Goal: Check status: Check status

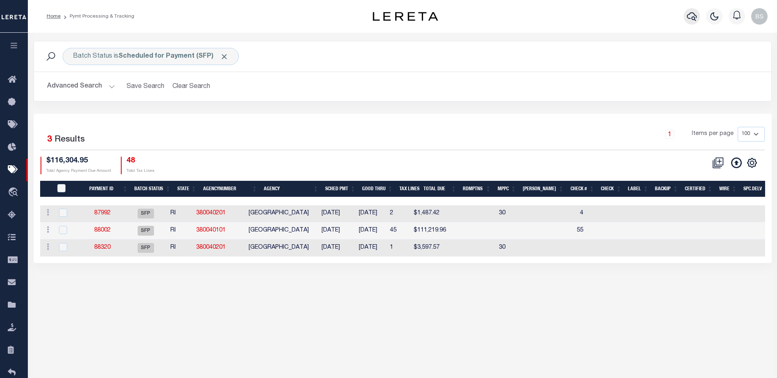
click at [689, 14] on icon "button" at bounding box center [692, 16] width 10 height 10
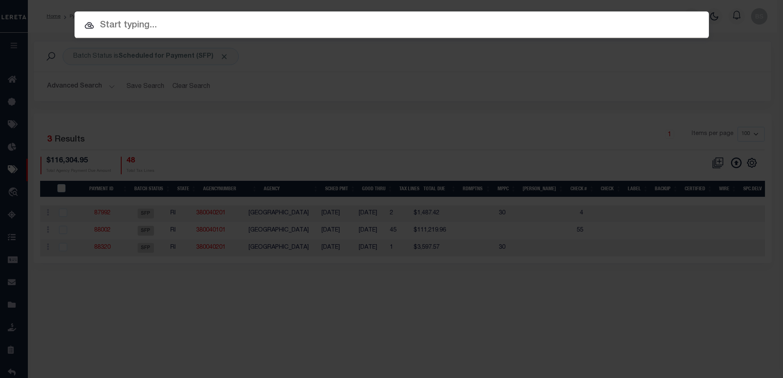
click at [104, 24] on input "text" at bounding box center [392, 25] width 634 height 14
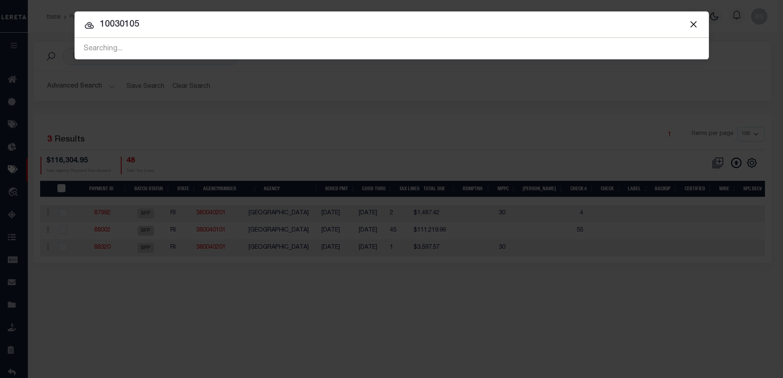
type input "10030105"
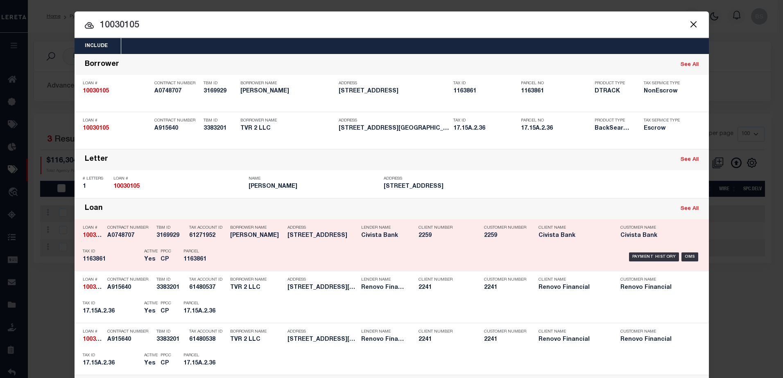
click at [682, 258] on div "OMS" at bounding box center [690, 257] width 17 height 9
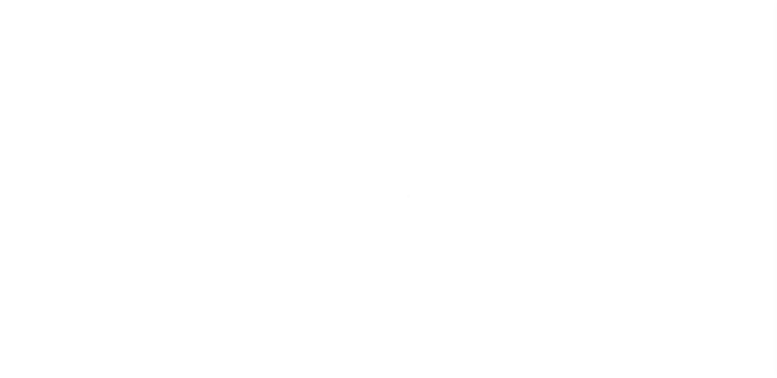
select select "NonEscrow"
type input "[STREET_ADDRESS]"
type input "1163861"
select select
type input "TOLEDO OH 43611"
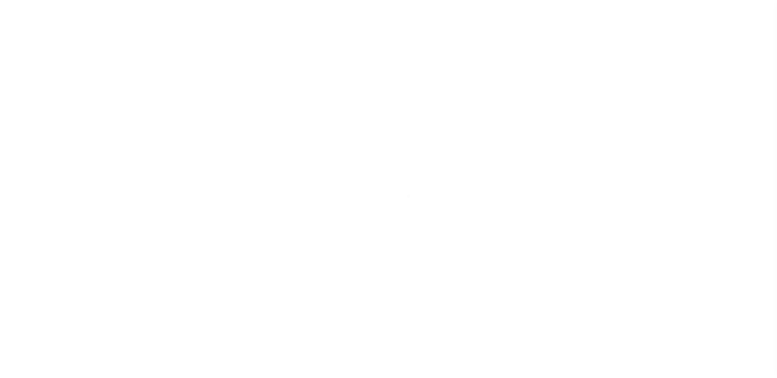
type input "R"
type input "OH"
select select
select select "20713"
select select "7614"
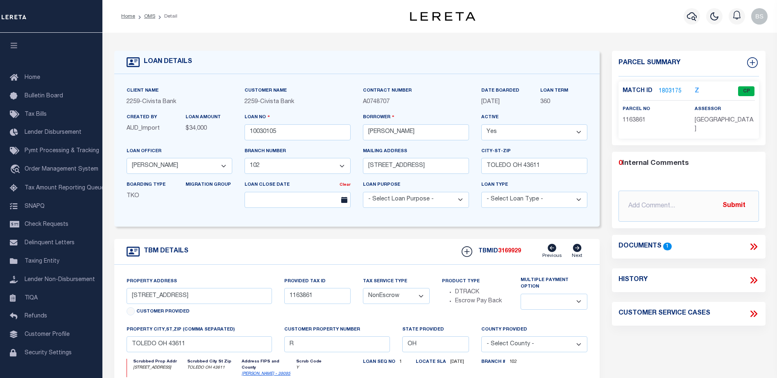
click at [672, 88] on link "1803175" at bounding box center [670, 91] width 23 height 9
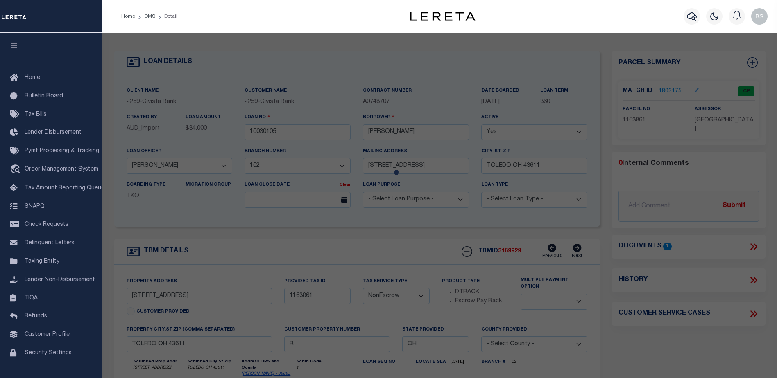
checkbox input "false"
select select "CP"
type input "BURZYNSKI PHILIP M"
type input "3037 135TH ST"
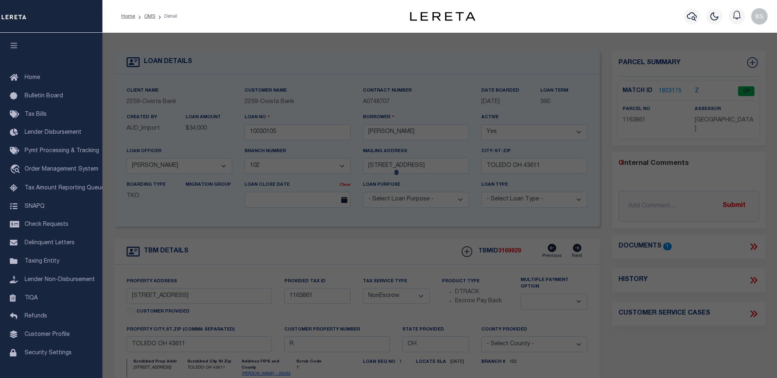
checkbox input "false"
type input "TOLEDO, OH 43611"
type textarea "OTTAWA FARMS LOT 4 N 150 FT S 1067 FT E 50 FT"
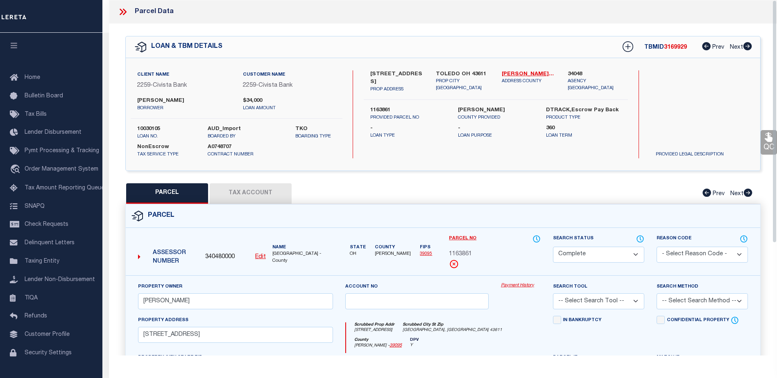
click at [519, 285] on link "Payment History" at bounding box center [521, 286] width 40 height 7
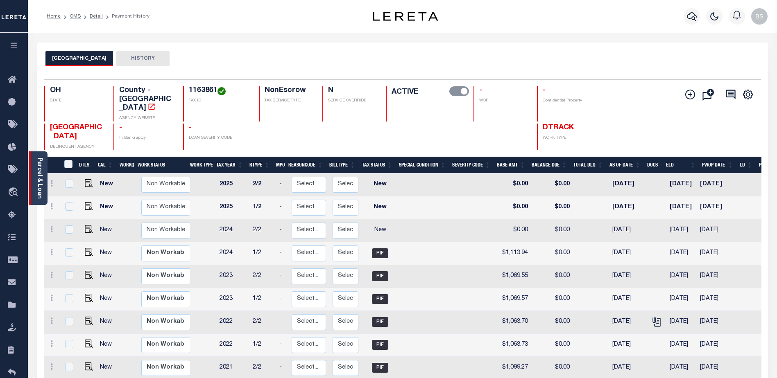
click at [38, 168] on link "Parcel & Loan" at bounding box center [39, 178] width 6 height 41
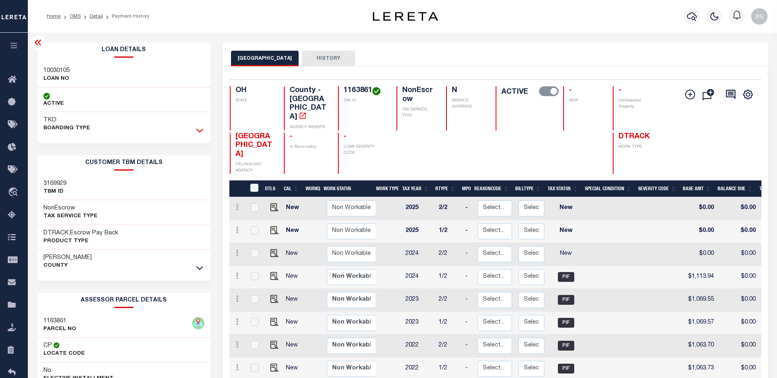
click at [198, 130] on icon at bounding box center [199, 130] width 7 height 9
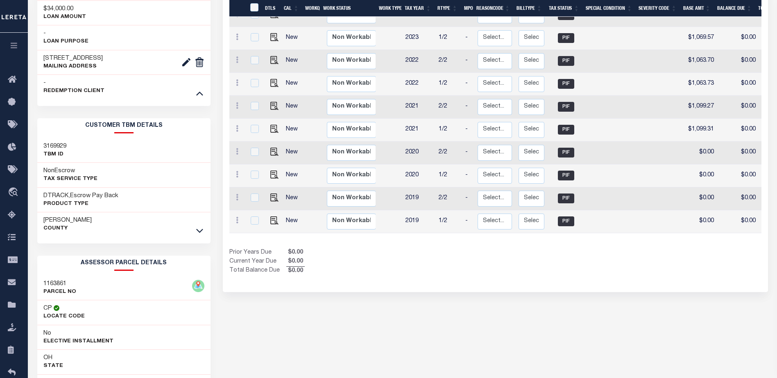
scroll to position [287, 0]
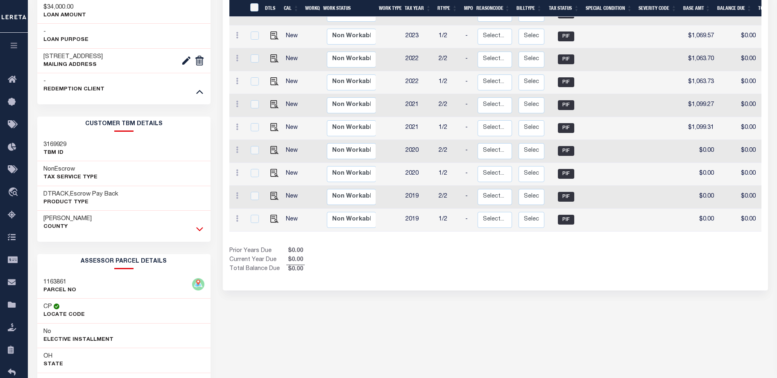
click at [198, 227] on icon at bounding box center [199, 229] width 7 height 9
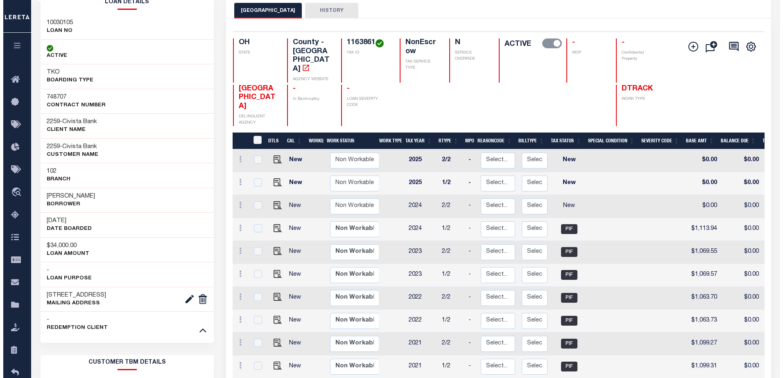
scroll to position [0, 0]
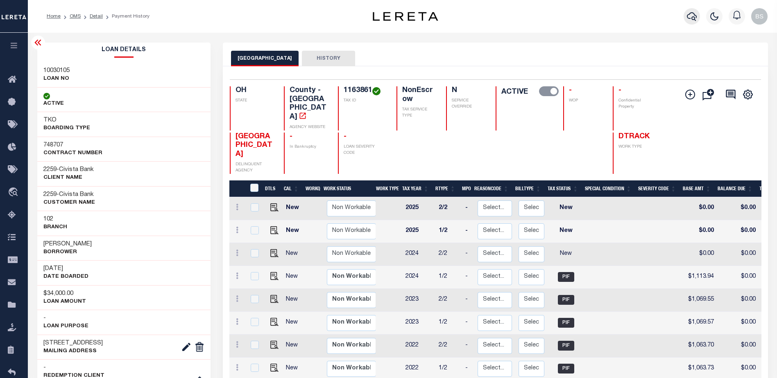
click at [690, 12] on icon "button" at bounding box center [692, 16] width 10 height 10
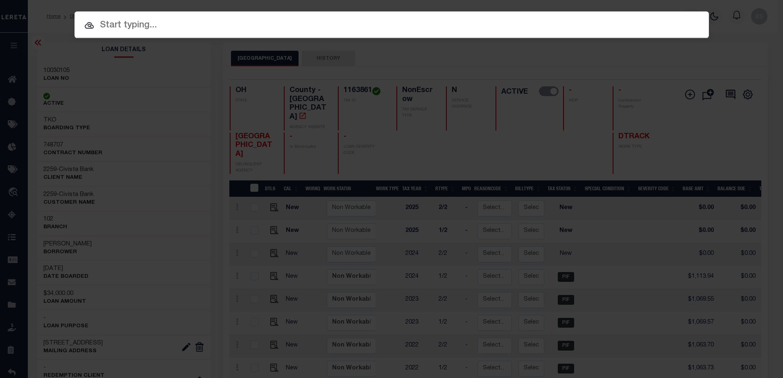
click at [179, 29] on input "text" at bounding box center [392, 25] width 634 height 14
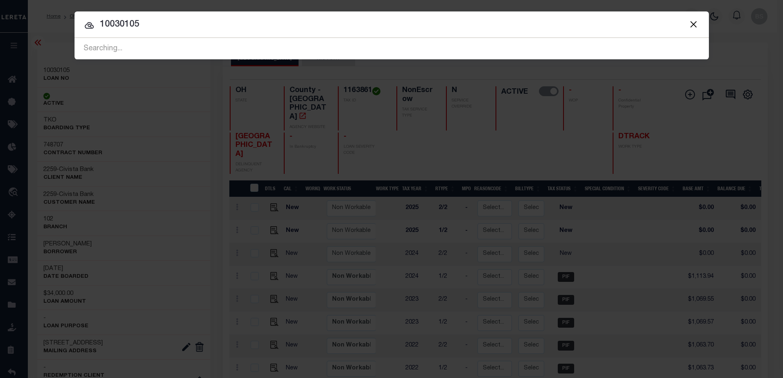
type input "10030105"
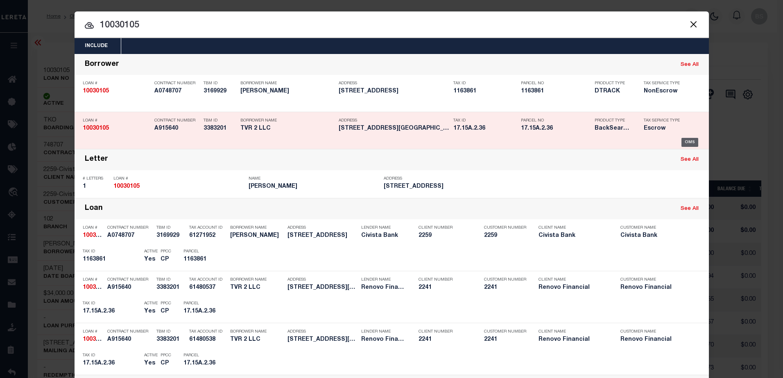
click at [691, 143] on div "OMS" at bounding box center [690, 142] width 17 height 9
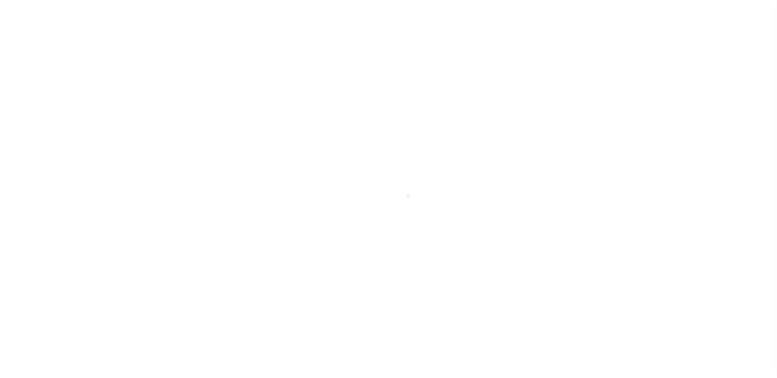
select select "25067"
select select "10"
select select "Escrow"
type input "109 CLOVER LN"
type input "17.15A.2.36"
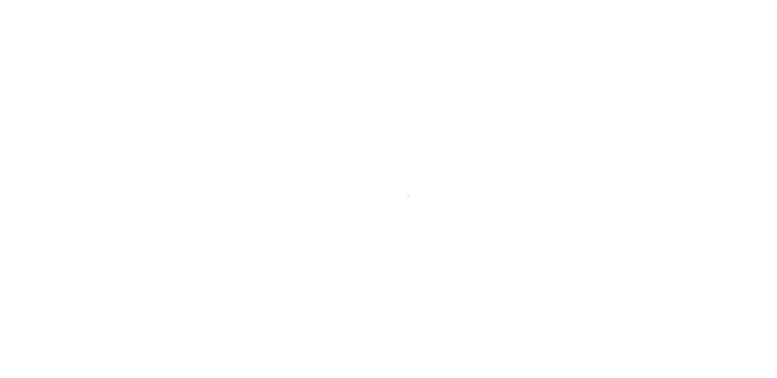
select select
type input "[GEOGRAPHIC_DATA] 18301"
type input "a0kUS000005UbX7"
type input "PA"
select select
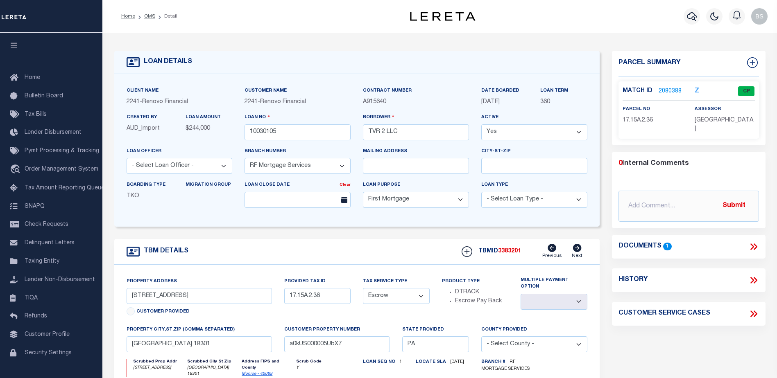
click at [672, 89] on link "2080388" at bounding box center [670, 91] width 23 height 9
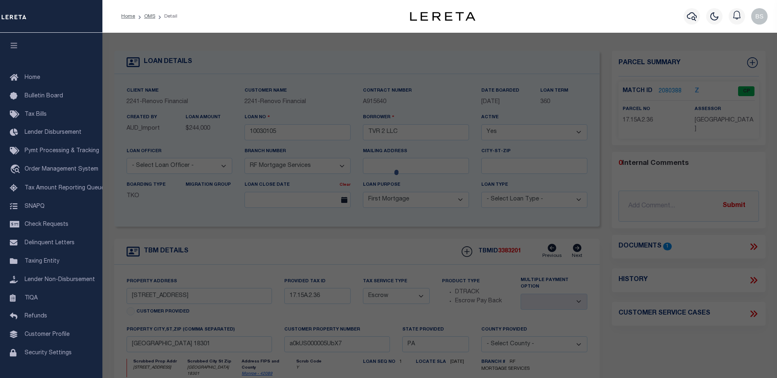
checkbox input "false"
select select "CP"
type input "TVR 2 LLC"
select select
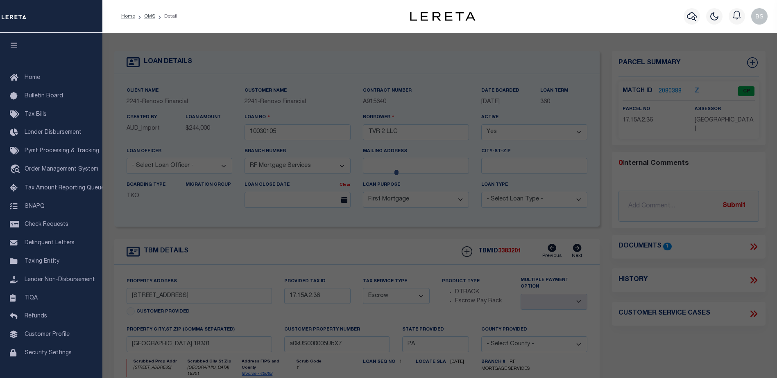
type input "109 CLOVER LN"
checkbox input "false"
type input "[GEOGRAPHIC_DATA] 18301"
type textarea "LOT 9 SEC A"
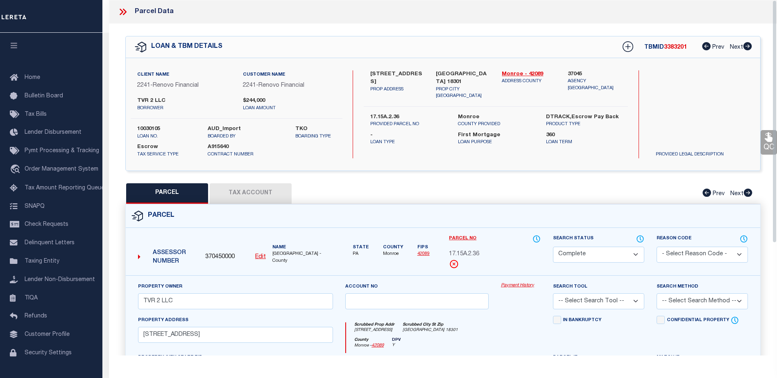
click at [515, 286] on link "Payment History" at bounding box center [521, 286] width 40 height 7
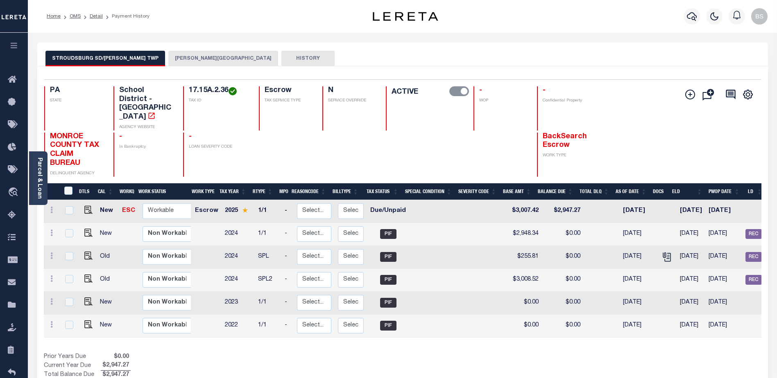
click at [166, 52] on div "STROUDSBURG SD/[PERSON_NAME] TWP [PERSON_NAME][GEOGRAPHIC_DATA] HISTORY" at bounding box center [402, 55] width 731 height 24
click at [168, 56] on button "[PERSON_NAME][GEOGRAPHIC_DATA]" at bounding box center [223, 59] width 110 height 16
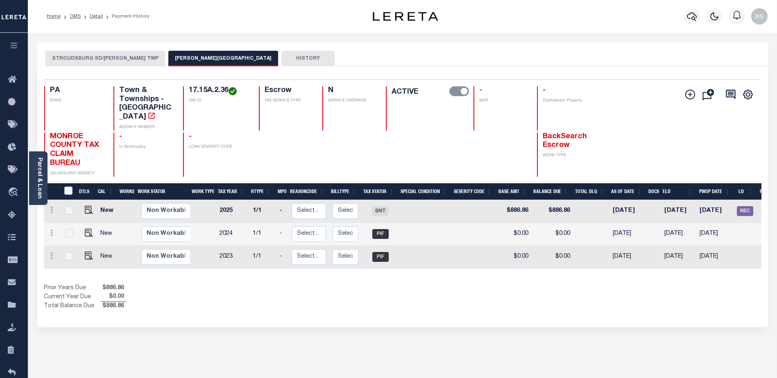
click at [90, 61] on button "STROUDSBURG SD/[PERSON_NAME] TWP" at bounding box center [105, 59] width 120 height 16
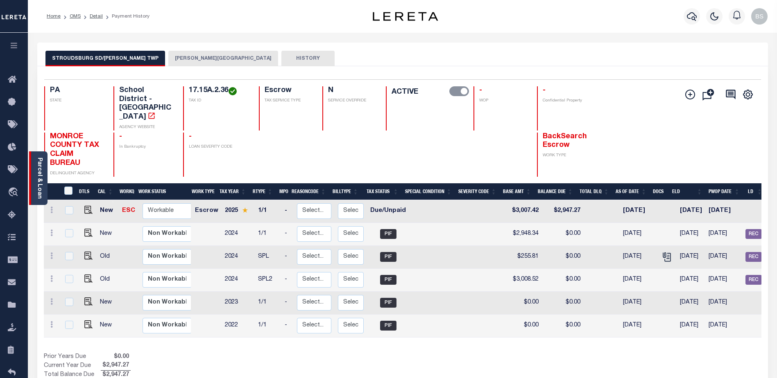
click at [34, 165] on div "Parcel & Loan" at bounding box center [38, 179] width 18 height 54
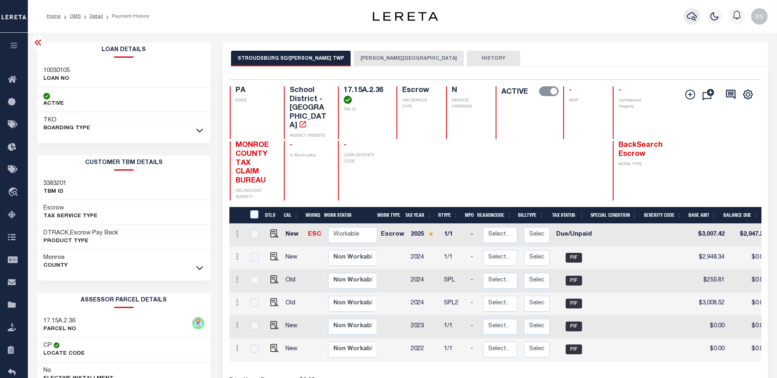
click at [695, 16] on icon "button" at bounding box center [692, 16] width 10 height 9
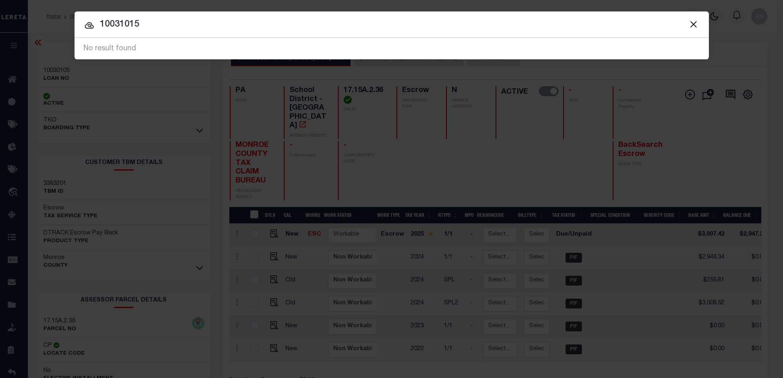
click at [169, 22] on input "10031015" at bounding box center [392, 25] width 634 height 14
click at [189, 16] on div at bounding box center [392, 24] width 634 height 26
click at [156, 29] on input "10031015" at bounding box center [392, 25] width 634 height 14
type input "1"
type input "10030369"
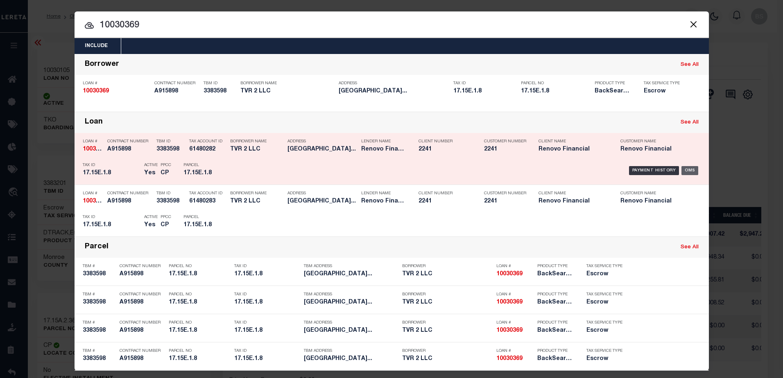
click at [683, 173] on div "OMS" at bounding box center [690, 170] width 17 height 9
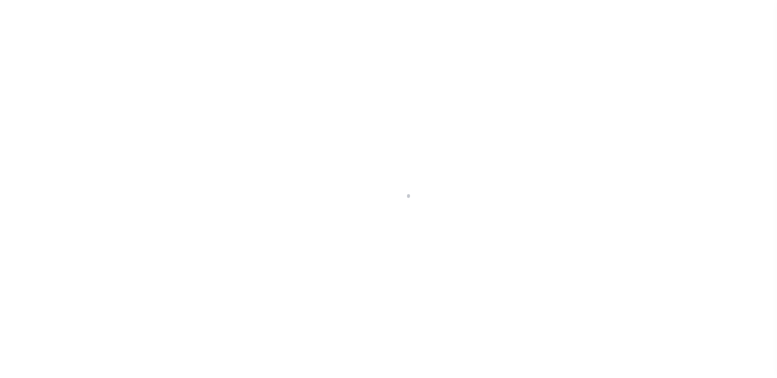
select select "10"
select select "Escrow"
type input "[STREET_ADDRESS]"
type input "17.15E.1.8"
select select
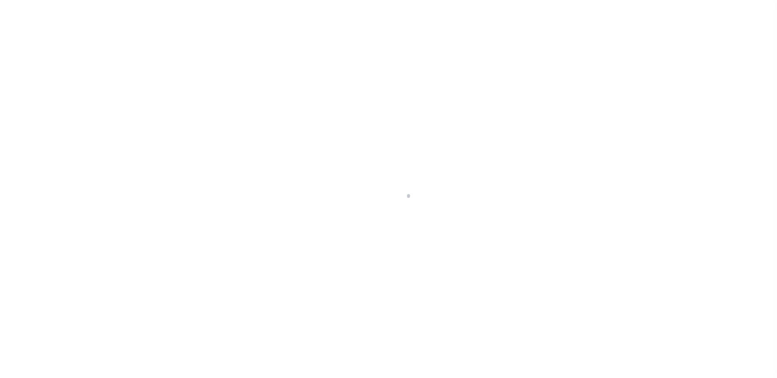
type input "[GEOGRAPHIC_DATA] 18301"
type input "a0kUS000005Uc09"
type input "PA"
select select
select select "25067"
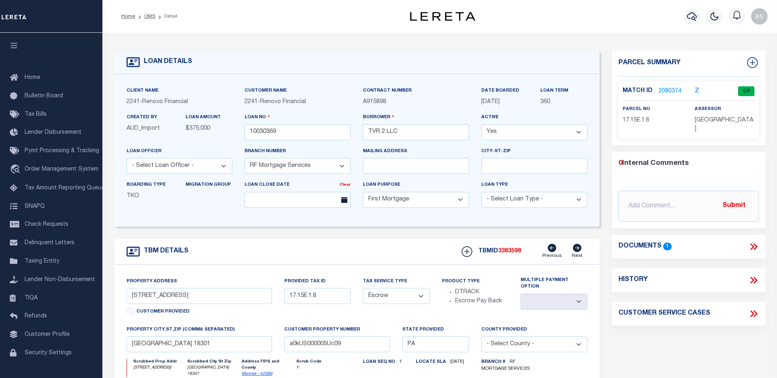
click at [671, 90] on link "2080374" at bounding box center [670, 91] width 23 height 9
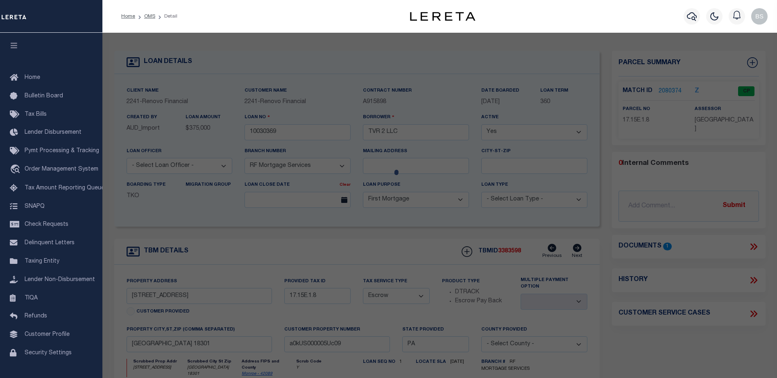
checkbox input "false"
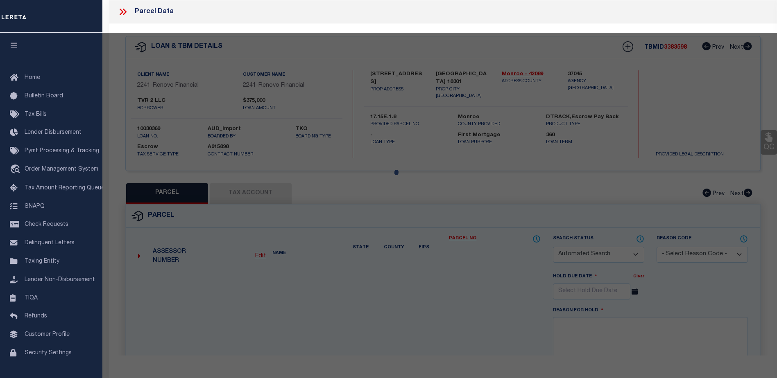
select select "CP"
type input "TVR 2 LLC"
select select
type input "[STREET_ADDRESS]"
checkbox input "false"
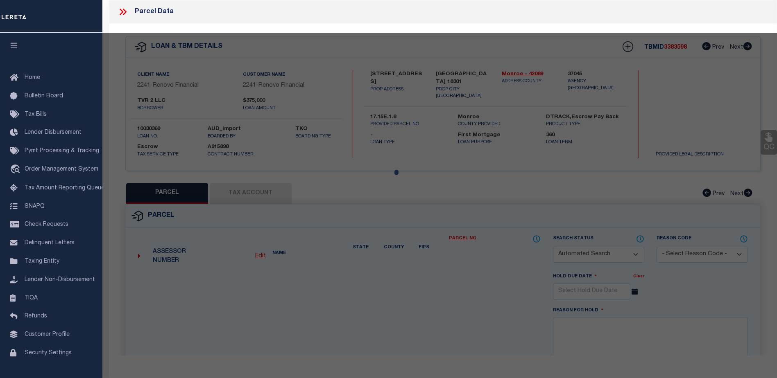
type input "[GEOGRAPHIC_DATA] 18301"
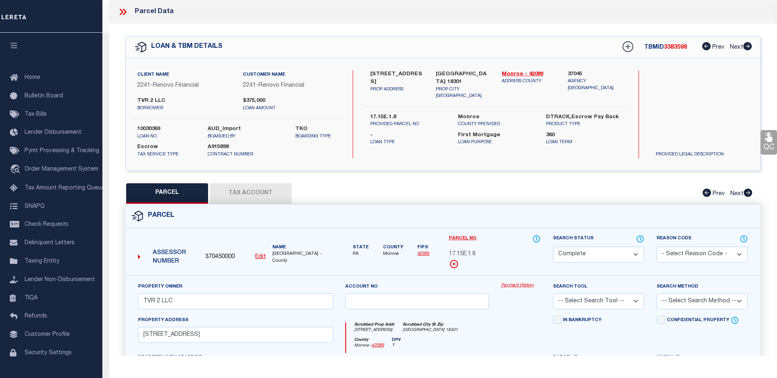
click at [507, 286] on link "Payment History" at bounding box center [521, 286] width 40 height 7
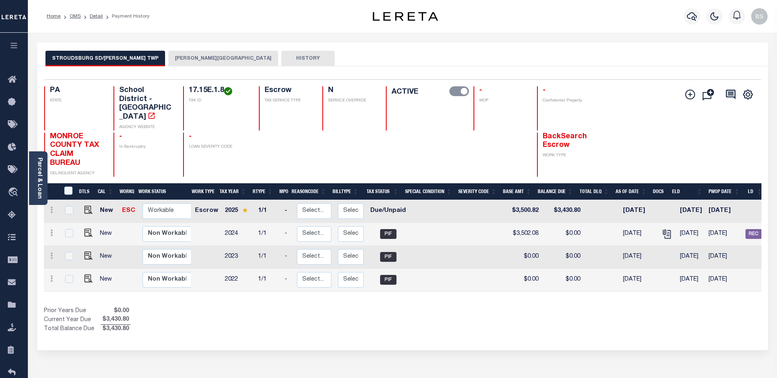
click at [179, 56] on button "[PERSON_NAME][GEOGRAPHIC_DATA]" at bounding box center [223, 59] width 110 height 16
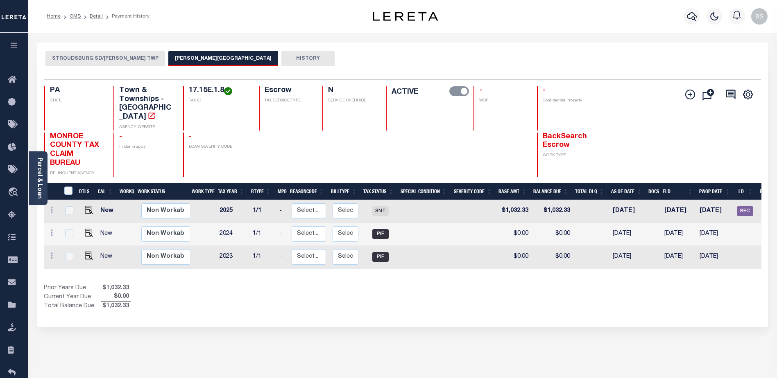
click at [66, 61] on button "STROUDSBURG SD/[PERSON_NAME] TWP" at bounding box center [105, 59] width 120 height 16
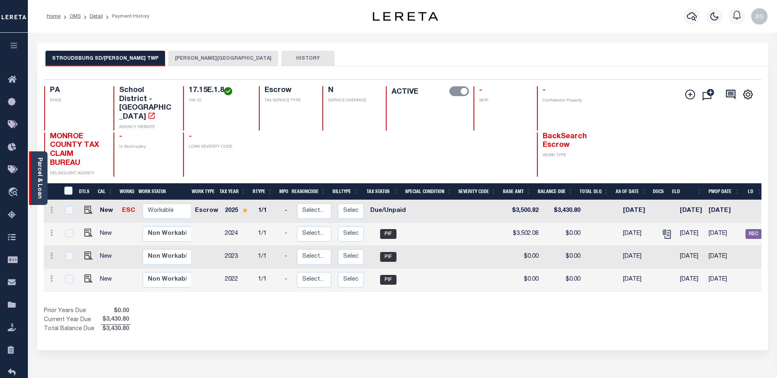
click at [41, 177] on link "Parcel & Loan" at bounding box center [39, 178] width 6 height 41
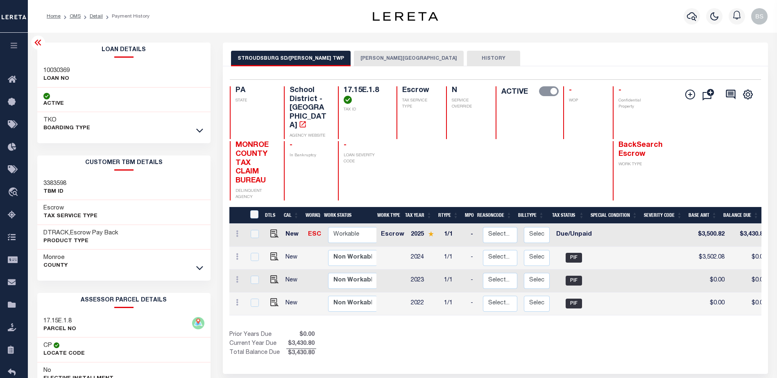
click at [354, 57] on button "[PERSON_NAME][GEOGRAPHIC_DATA]" at bounding box center [409, 59] width 110 height 16
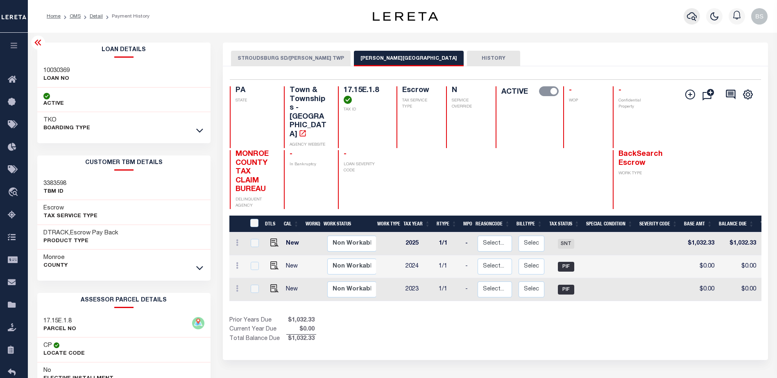
click at [693, 14] on icon "button" at bounding box center [692, 16] width 10 height 10
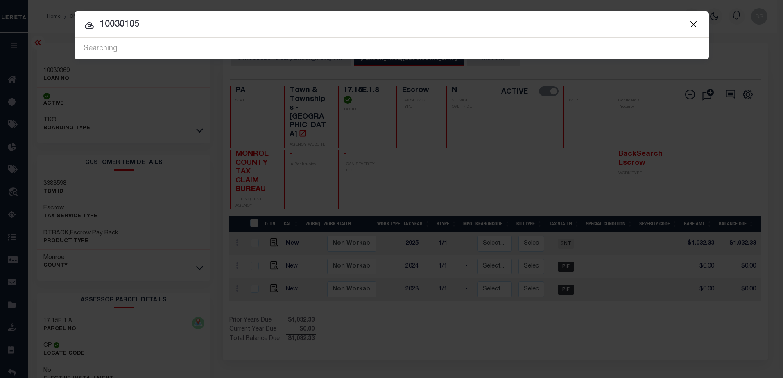
type input "10030105"
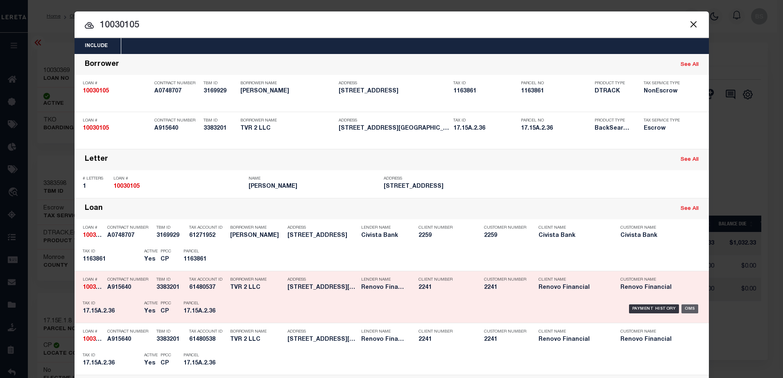
click at [691, 311] on div "OMS" at bounding box center [690, 309] width 17 height 9
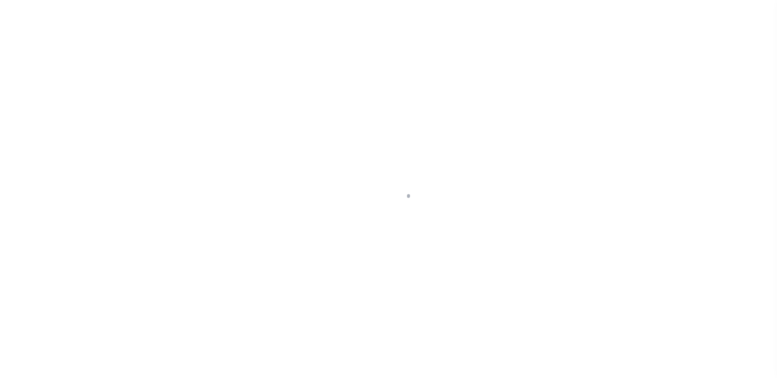
select select "10"
select select "Escrow"
type input "109 CLOVER LN"
type input "17.15A.2.36"
select select
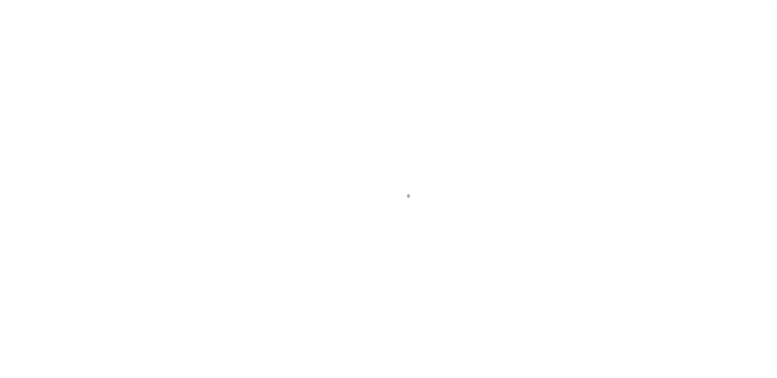
type input "EAST STROUDSBURG PA 18301"
type input "a0kUS000005UbX7"
type input "PA"
select select
select select "25067"
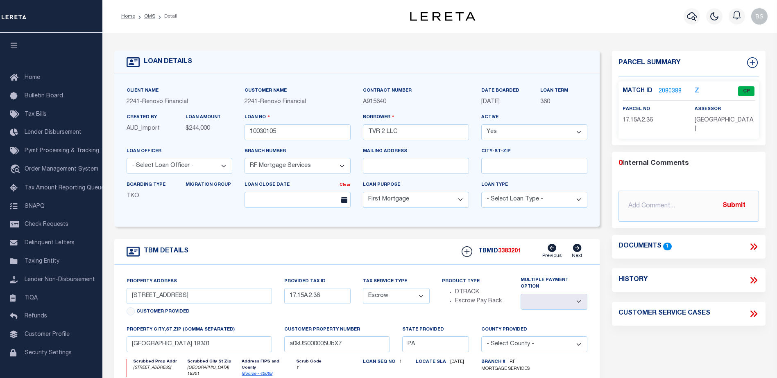
click at [671, 89] on link "2080388" at bounding box center [670, 91] width 23 height 9
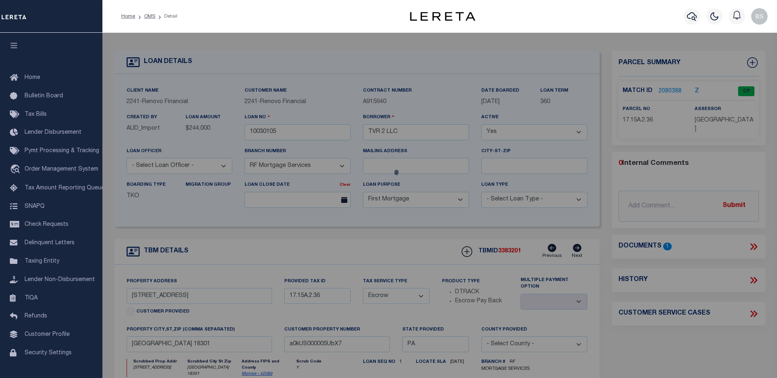
checkbox input "false"
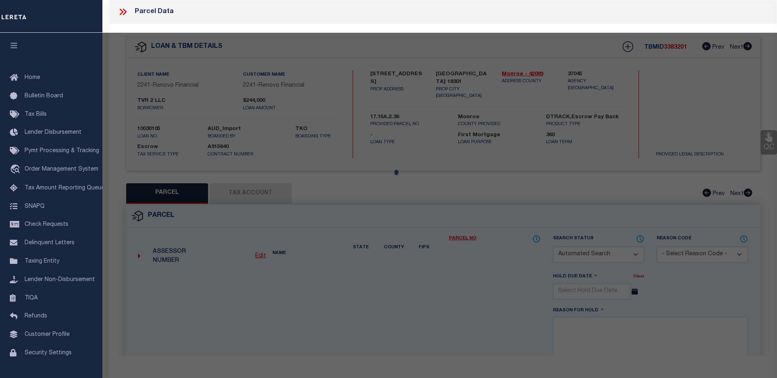
select select "CP"
type input "TVR 2 LLC"
select select
type input "109 CLOVER LN"
checkbox input "false"
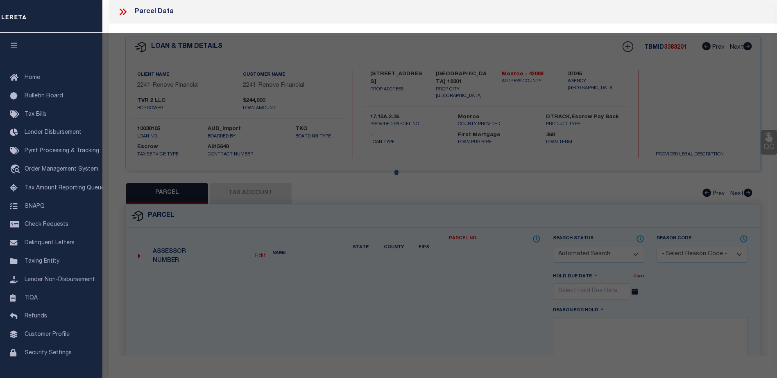
type input "[GEOGRAPHIC_DATA] 18301"
type textarea "LOT 9 SEC A"
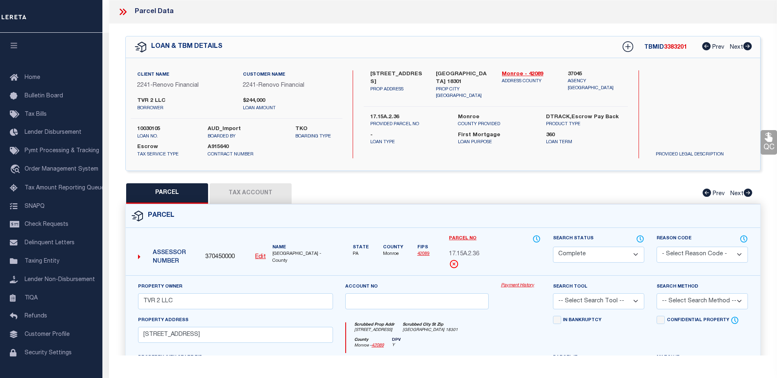
click at [521, 287] on link "Payment History" at bounding box center [521, 286] width 40 height 7
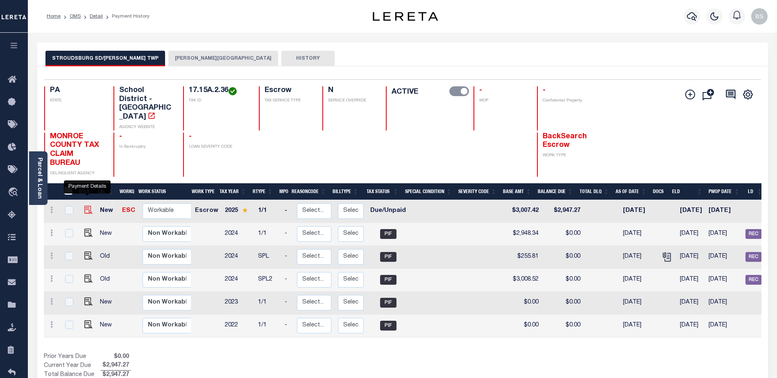
click at [86, 206] on img "" at bounding box center [88, 210] width 8 height 8
checkbox input "true"
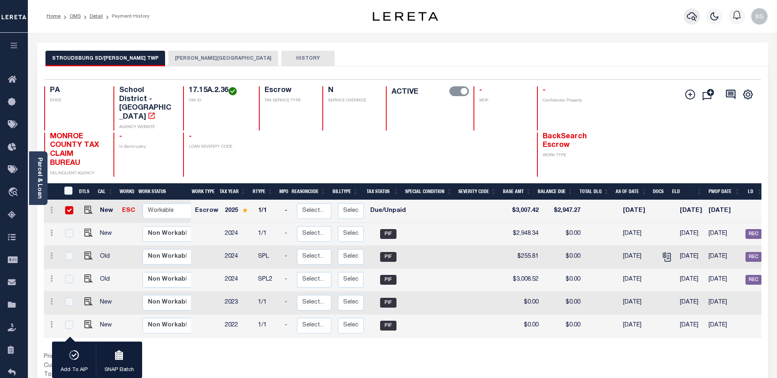
click at [693, 16] on icon "button" at bounding box center [692, 16] width 10 height 10
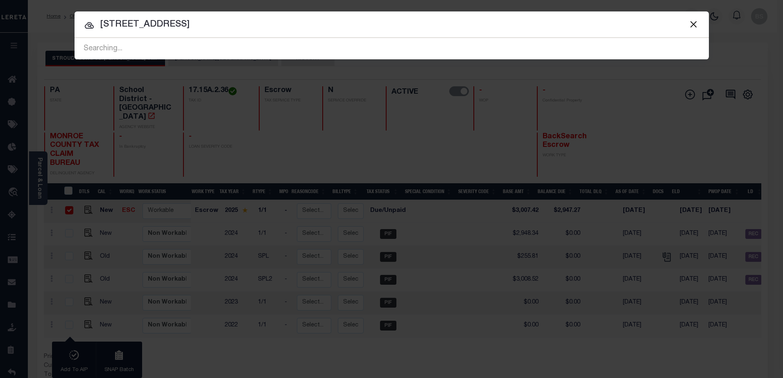
type input "109 Clover Lane"
click at [203, 20] on input "109 Clover Lane" at bounding box center [392, 25] width 634 height 14
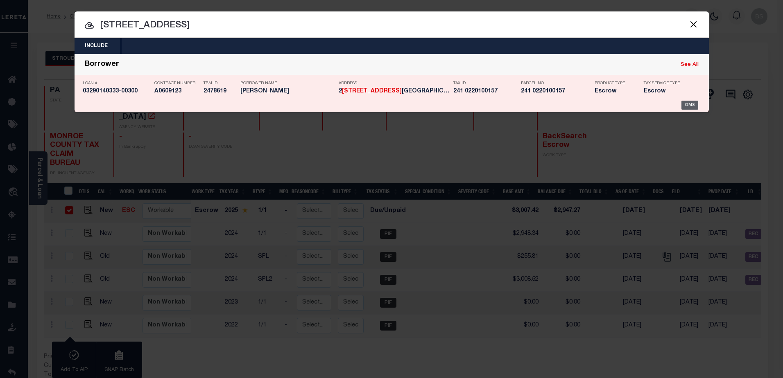
click at [696, 103] on div "OMS" at bounding box center [690, 105] width 17 height 9
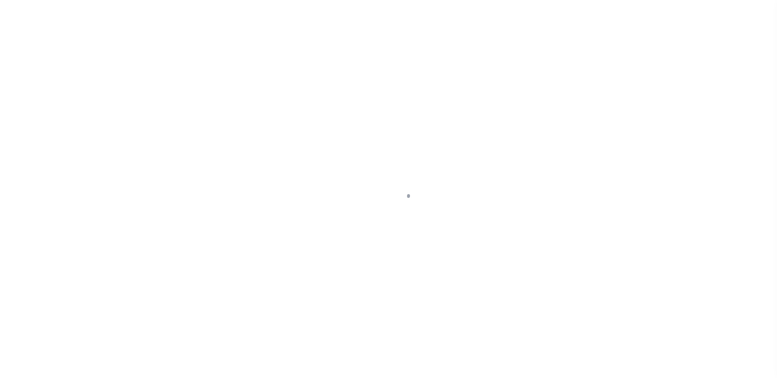
select select "DUE"
select select "False"
select select "10"
select select "Escrow"
type input "[STREET_ADDRESS]"
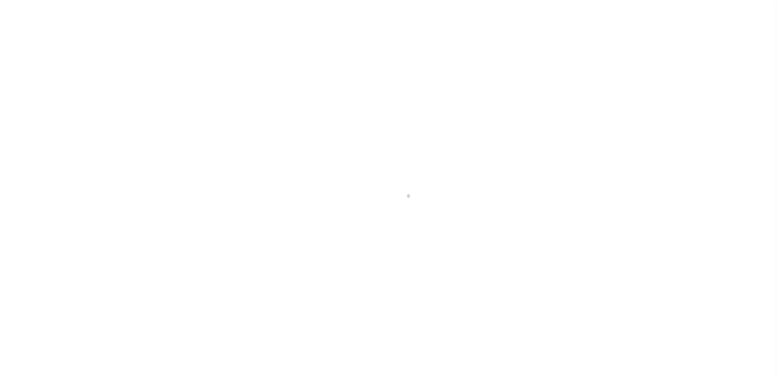
select select
type input "[GEOGRAPHIC_DATA]"
type input "01"
type input "WI"
select select
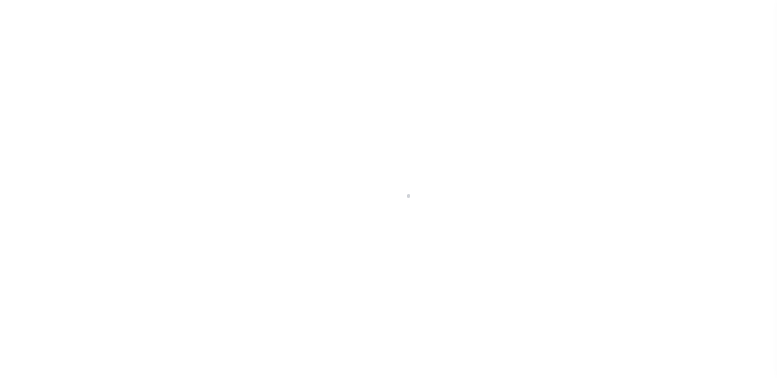
type textarea "On [PERSON_NAME] Internal Pull, not on InfoPro Pull"
select select "4344"
select select "2129"
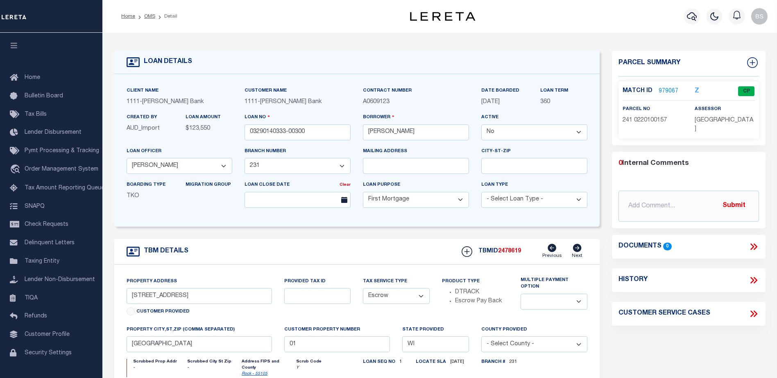
click at [666, 90] on link "979067" at bounding box center [669, 91] width 20 height 9
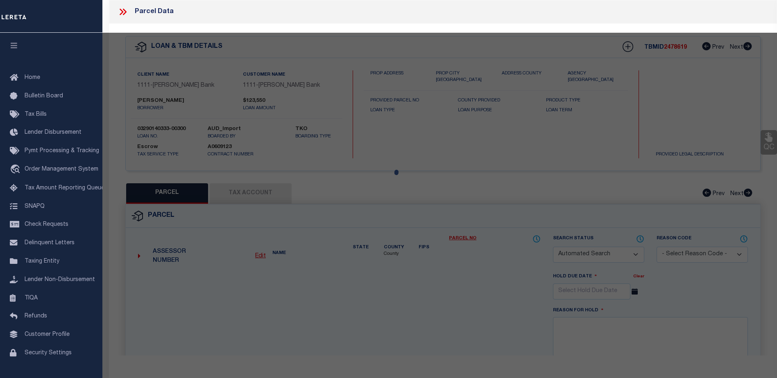
checkbox input "false"
select select "CP"
type input "[PERSON_NAME] [PERSON_NAME]"
type input "[STREET_ADDRESS]"
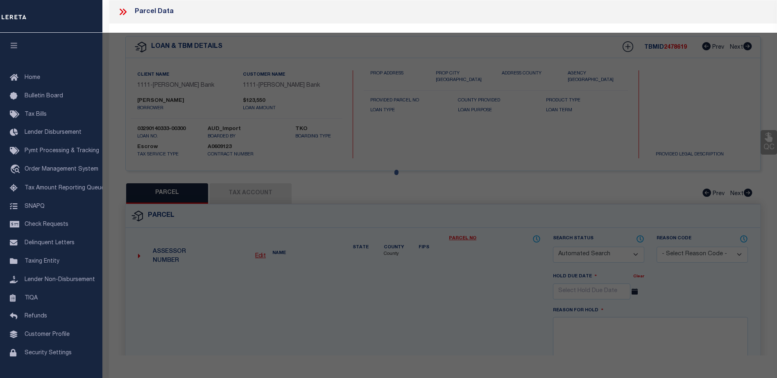
type input "JANESVILLE [GEOGRAPHIC_DATA]"
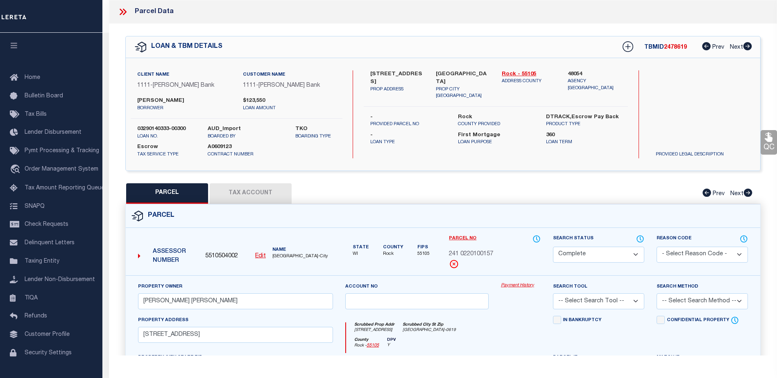
click at [510, 283] on link "Payment History" at bounding box center [521, 286] width 40 height 7
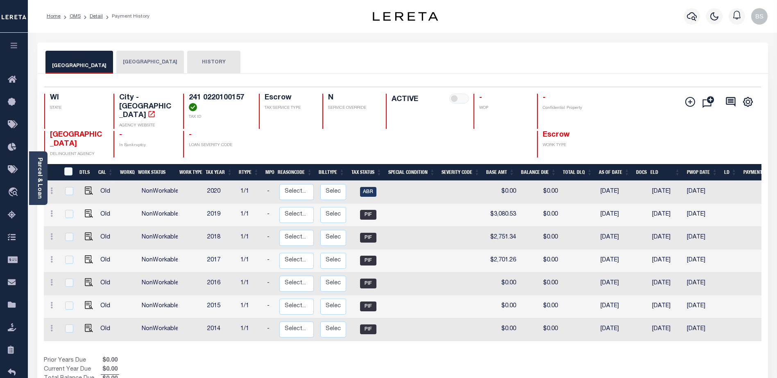
click at [130, 65] on button "[GEOGRAPHIC_DATA]" at bounding box center [150, 62] width 68 height 23
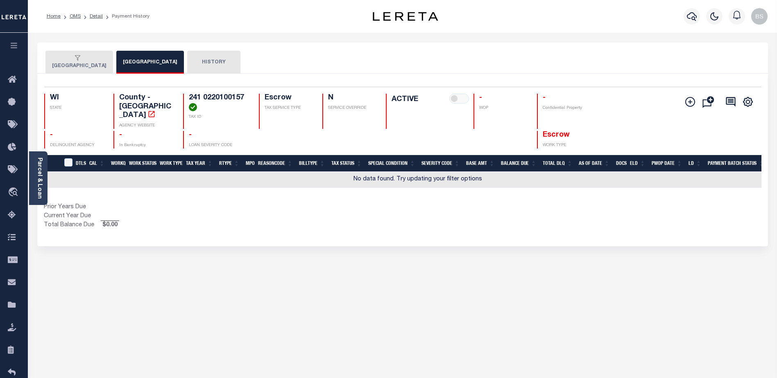
click at [81, 68] on button "Janesville City" at bounding box center [79, 62] width 68 height 23
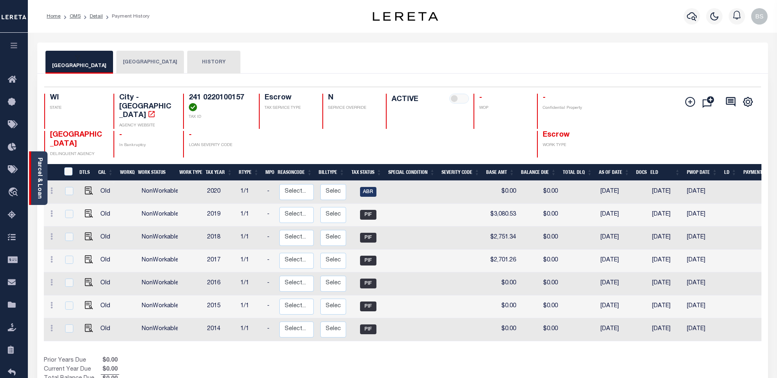
click at [34, 175] on div "Parcel & Loan" at bounding box center [38, 179] width 18 height 54
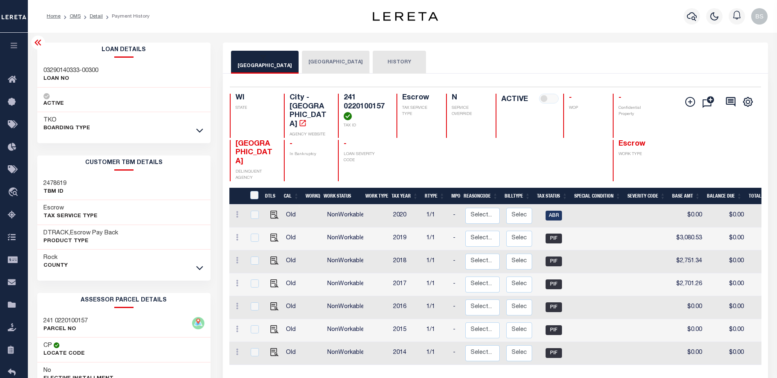
click at [38, 40] on icon at bounding box center [38, 43] width 10 height 10
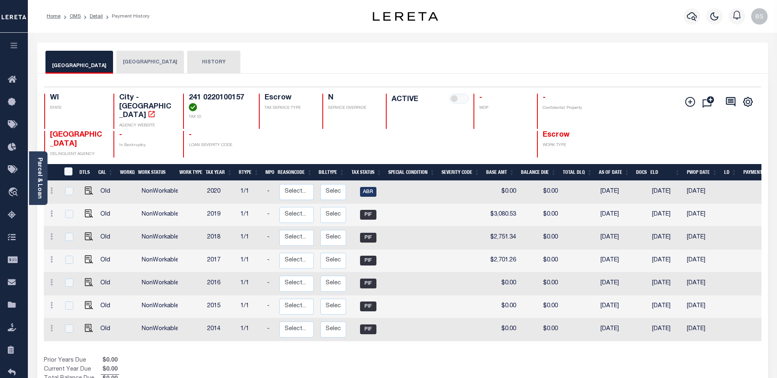
click at [36, 165] on link "Parcel & Loan" at bounding box center [39, 178] width 6 height 41
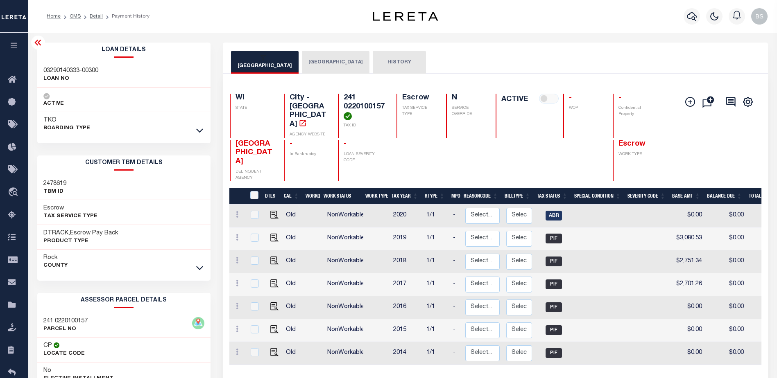
click at [36, 39] on icon at bounding box center [38, 43] width 10 height 10
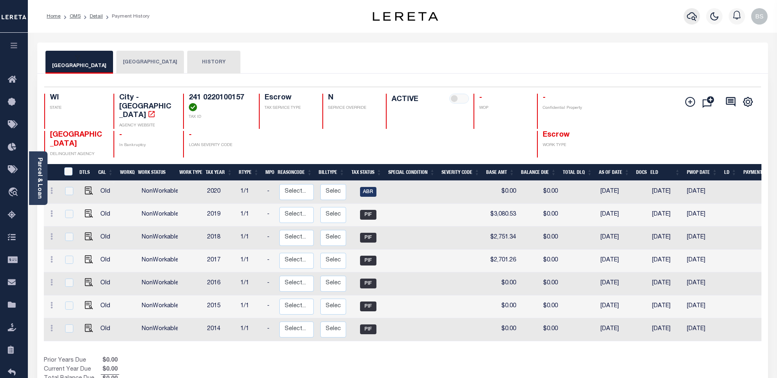
click at [687, 13] on button "button" at bounding box center [692, 16] width 16 height 16
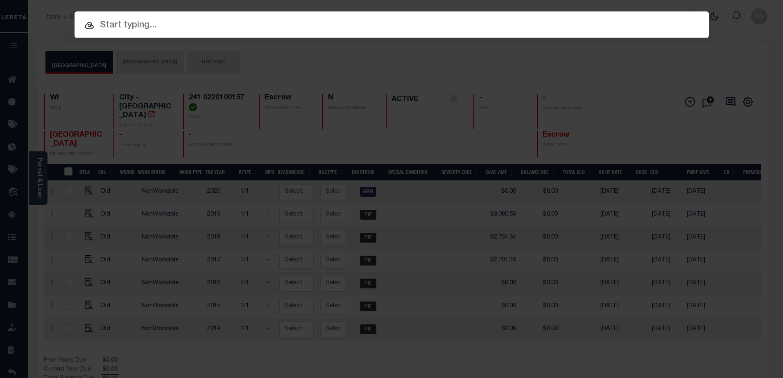
click at [170, 22] on input "text" at bounding box center [392, 25] width 634 height 14
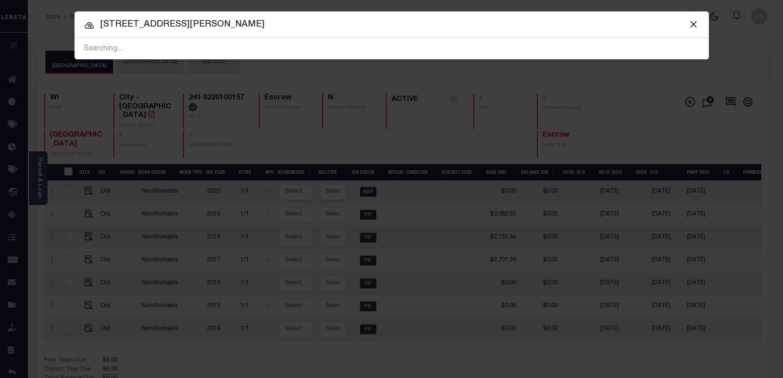
type input "2209 Marcel Ct."
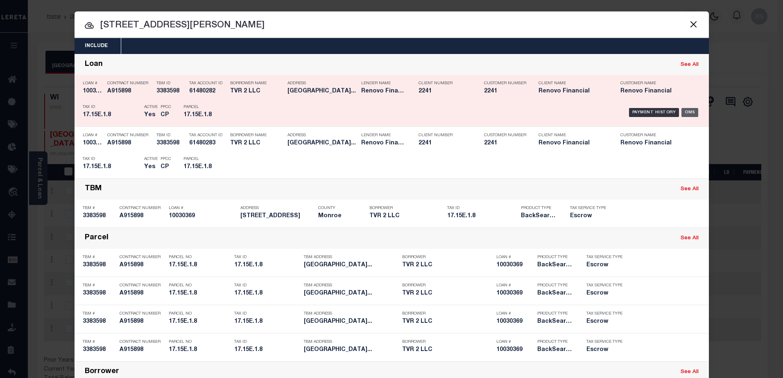
click at [693, 115] on div "OMS" at bounding box center [690, 112] width 17 height 9
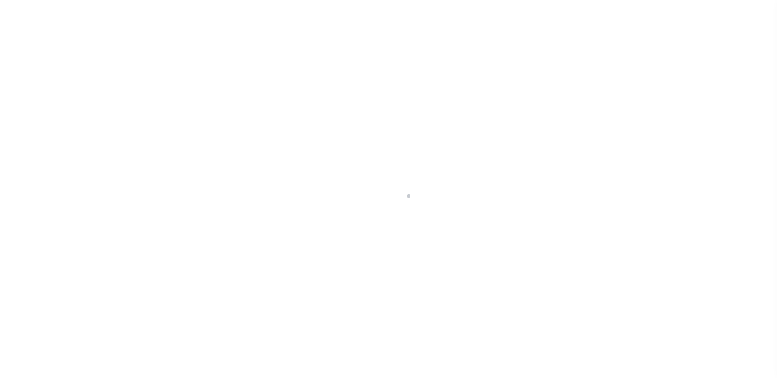
select select "10"
select select "Escrow"
type input "[STREET_ADDRESS]"
type input "17.15E.1.8"
select select
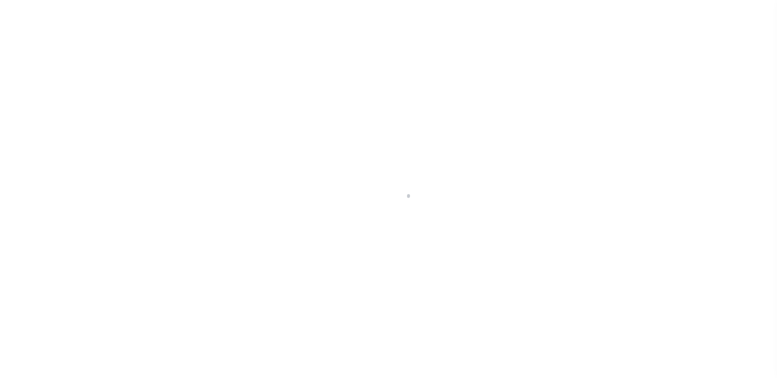
type input "[GEOGRAPHIC_DATA] 18301"
type input "a0kUS000005Uc09"
type input "PA"
select select
select select "25067"
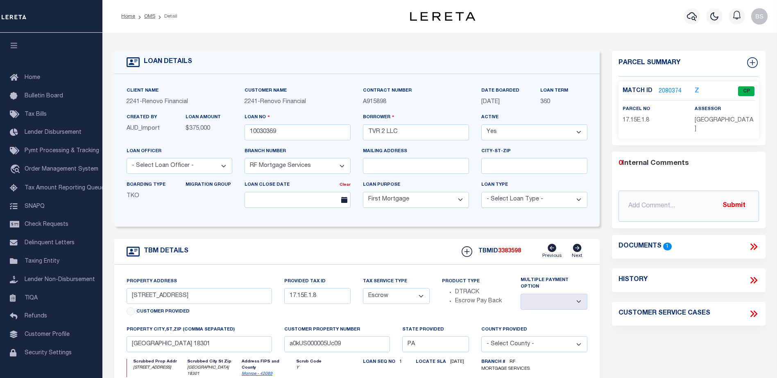
click at [678, 87] on link "2080374" at bounding box center [670, 91] width 23 height 9
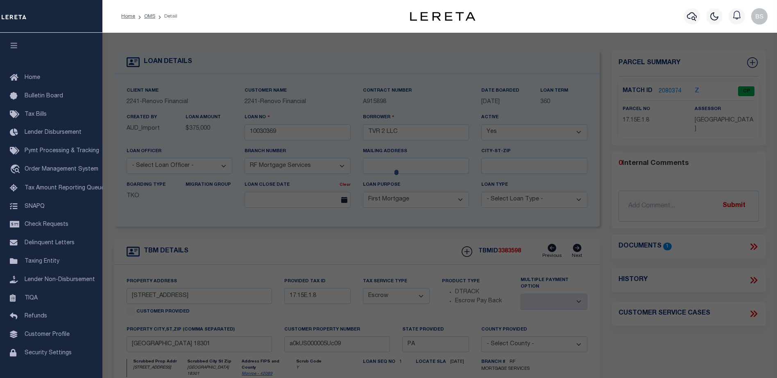
checkbox input "false"
select select "CP"
type input "TVR 2 LLC"
select select
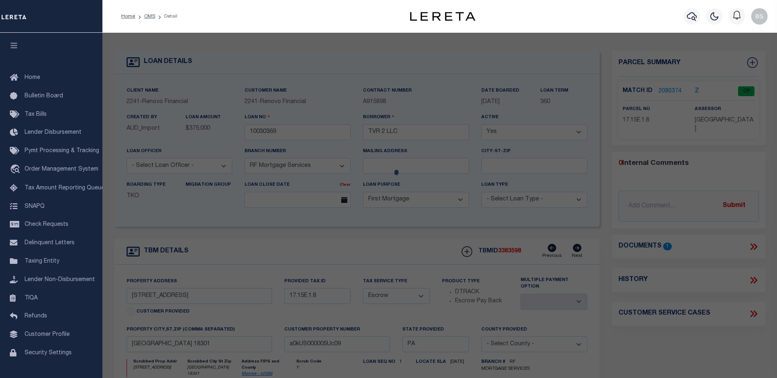
type input "[STREET_ADDRESS]"
checkbox input "false"
type input "[GEOGRAPHIC_DATA] 18301"
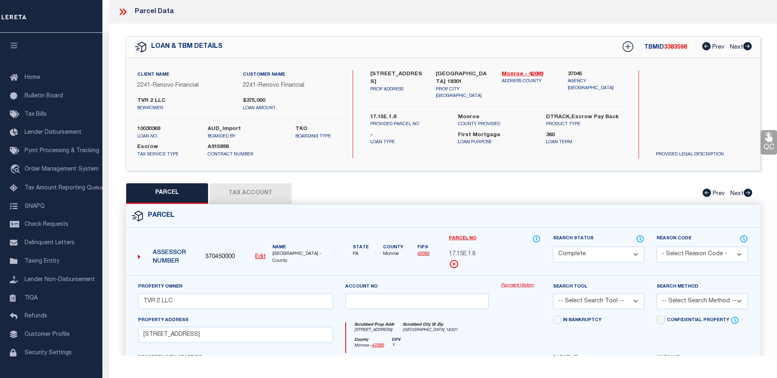
click at [519, 286] on link "Payment History" at bounding box center [521, 286] width 40 height 7
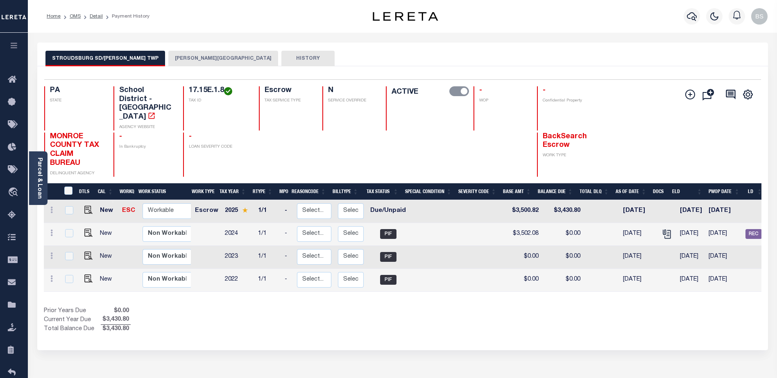
click at [178, 52] on button "[PERSON_NAME][GEOGRAPHIC_DATA]" at bounding box center [223, 59] width 110 height 16
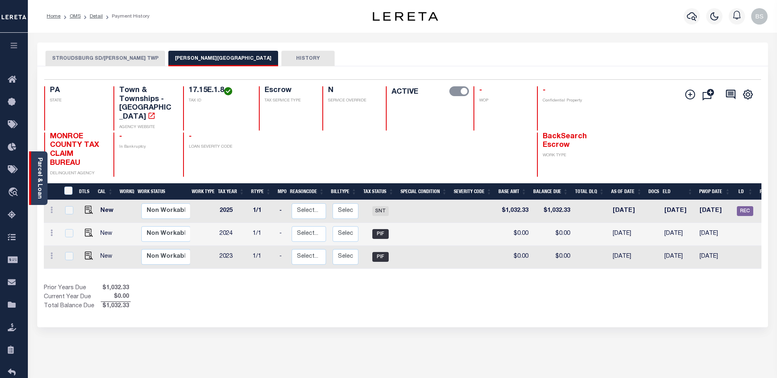
click at [34, 168] on div "Parcel & Loan" at bounding box center [38, 179] width 18 height 54
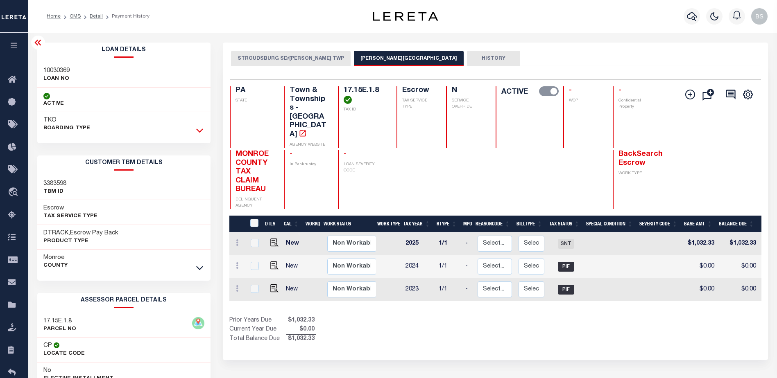
click at [201, 129] on icon at bounding box center [199, 130] width 7 height 9
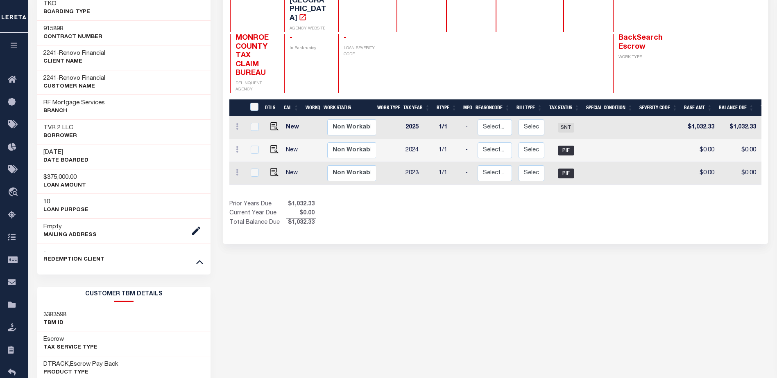
scroll to position [164, 0]
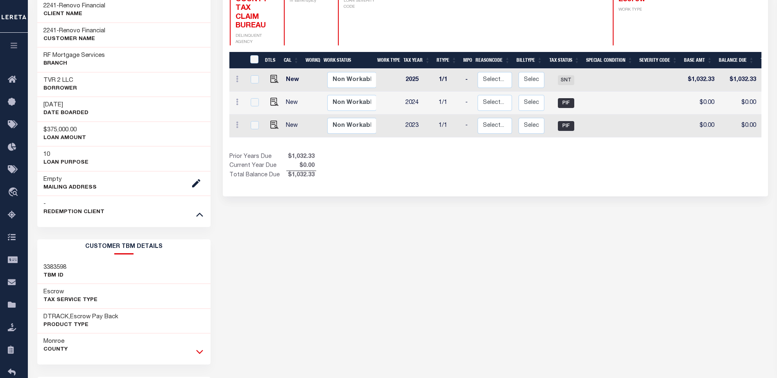
click at [201, 353] on icon at bounding box center [199, 353] width 7 height 4
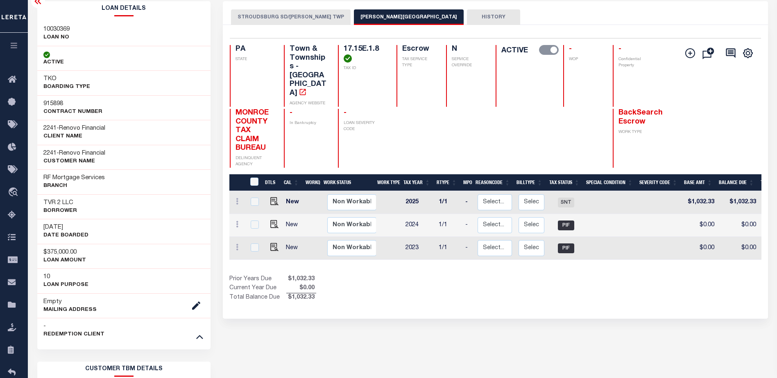
scroll to position [41, 0]
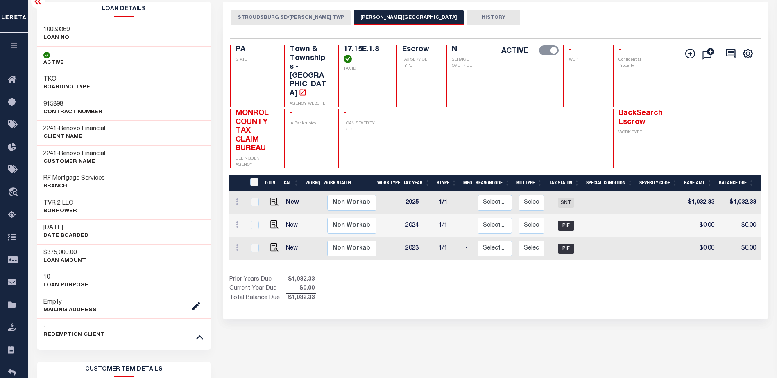
click at [39, 3] on icon at bounding box center [37, 2] width 7 height 6
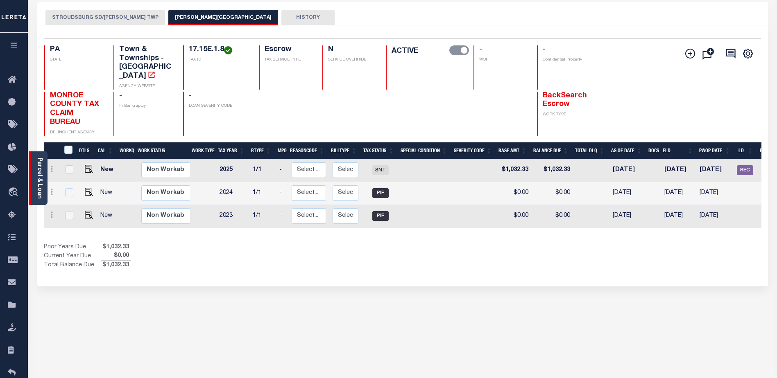
click at [39, 172] on link "Parcel & Loan" at bounding box center [39, 178] width 6 height 41
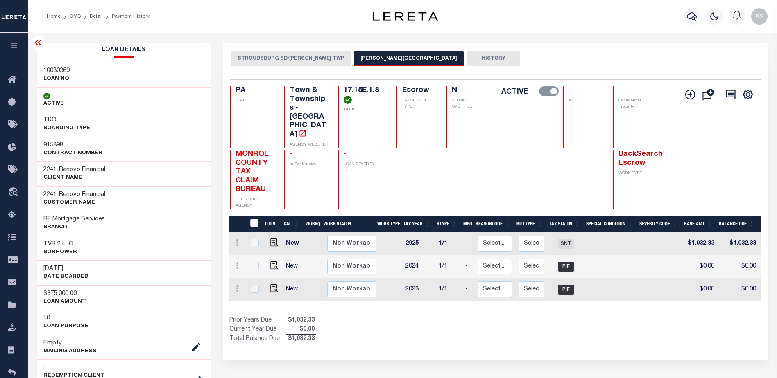
click at [33, 44] on icon at bounding box center [38, 43] width 10 height 10
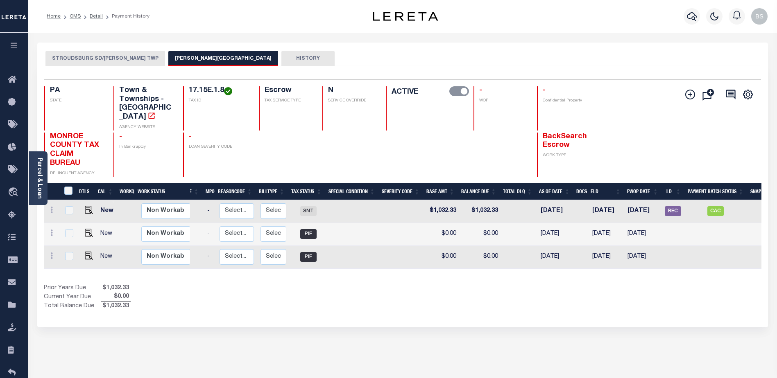
scroll to position [0, 83]
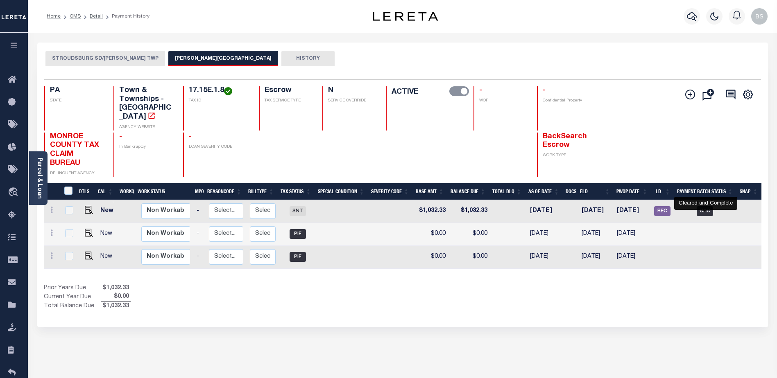
click at [703, 206] on span "CAC" at bounding box center [705, 211] width 16 height 10
checkbox input "true"
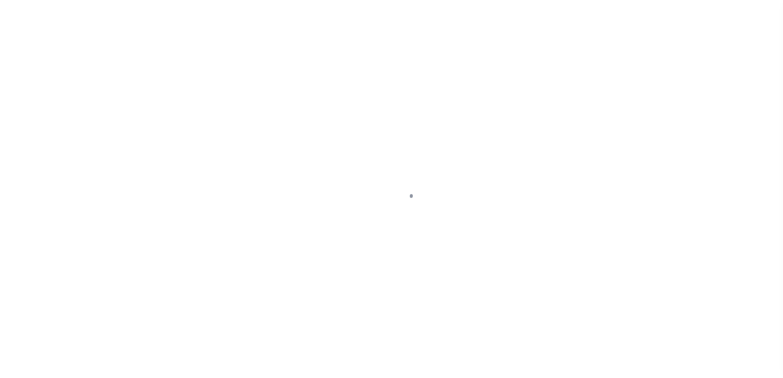
select select "CAC"
select select "CHK"
select select "[PERSON_NAME]"
select select "FDX"
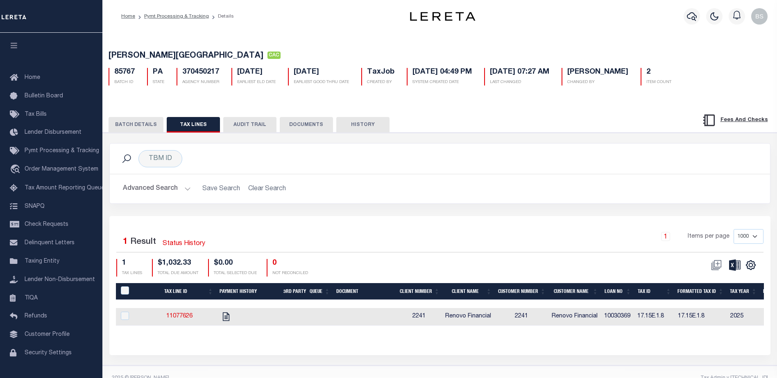
click at [139, 128] on button "BATCH DETAILS" at bounding box center [136, 125] width 55 height 16
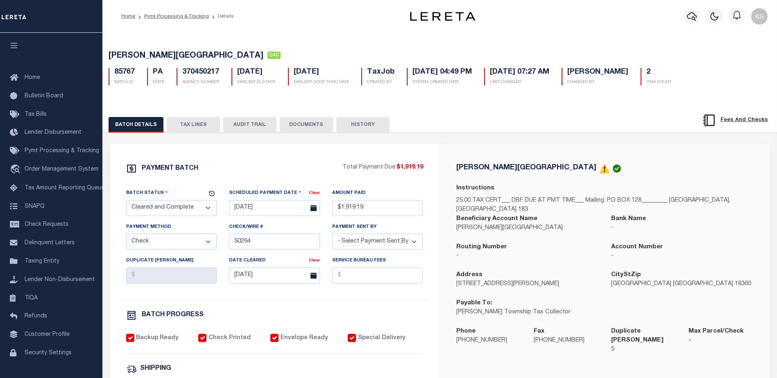
click at [204, 127] on button "TAX LINES" at bounding box center [193, 125] width 53 height 16
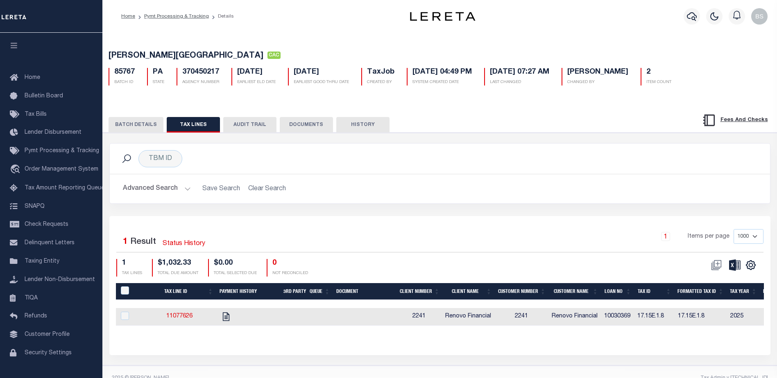
click at [138, 128] on button "BATCH DETAILS" at bounding box center [136, 125] width 55 height 16
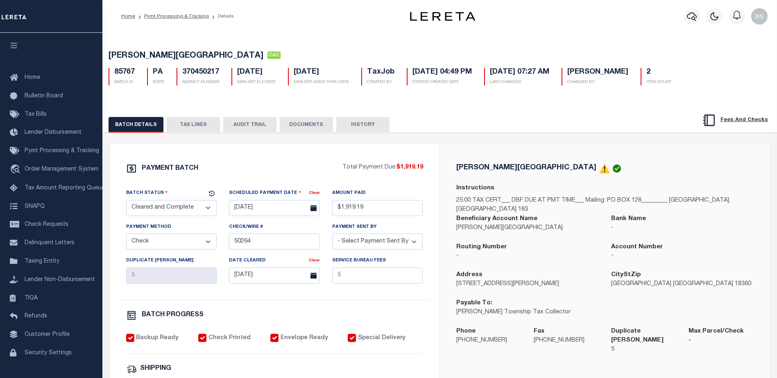
click at [199, 125] on button "TAX LINES" at bounding box center [193, 125] width 53 height 16
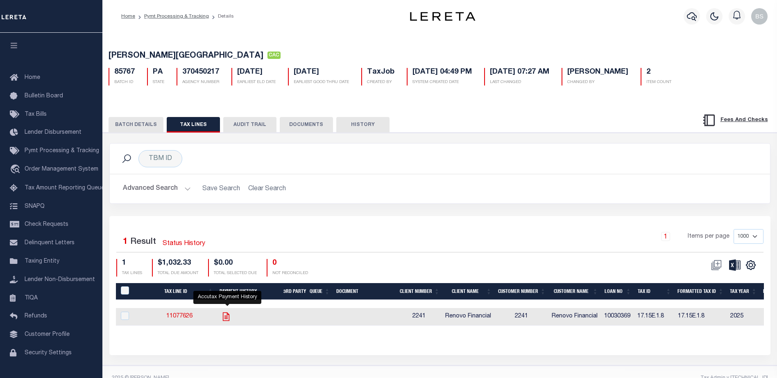
click at [231, 320] on icon "" at bounding box center [226, 317] width 11 height 11
checkbox input "true"
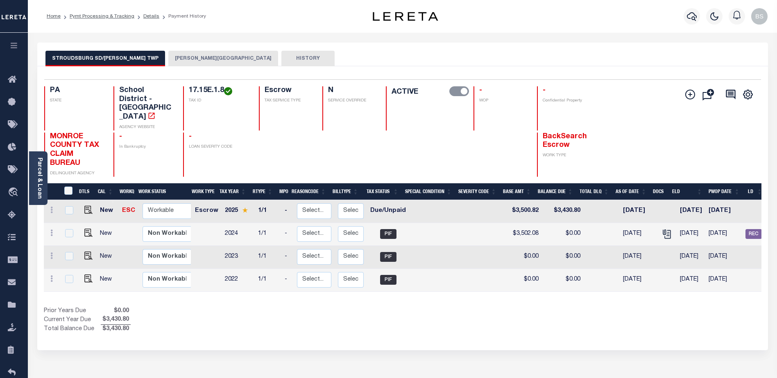
click at [83, 208] on link at bounding box center [86, 211] width 12 height 6
checkbox input "true"
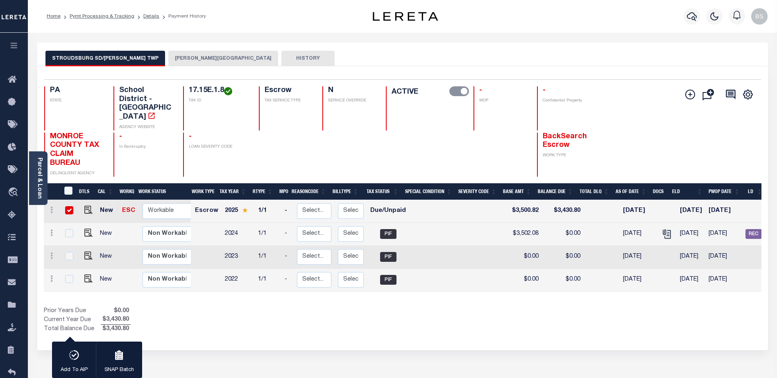
drag, startPoint x: 571, startPoint y: 279, endPoint x: 637, endPoint y: 273, distance: 66.3
click at [637, 273] on div "DTLS CAL WorkQ Work Status Work Type Tax Year RType MPO ReasonCode BillType Tax…" at bounding box center [403, 246] width 718 height 92
click at [498, 342] on div "STROUDSBURG SD/STROUD TWP STROUD TOWNSHIP HISTORY 1 Selected 4" at bounding box center [402, 278] width 743 height 471
click at [281, 57] on button "HISTORY" at bounding box center [307, 59] width 53 height 16
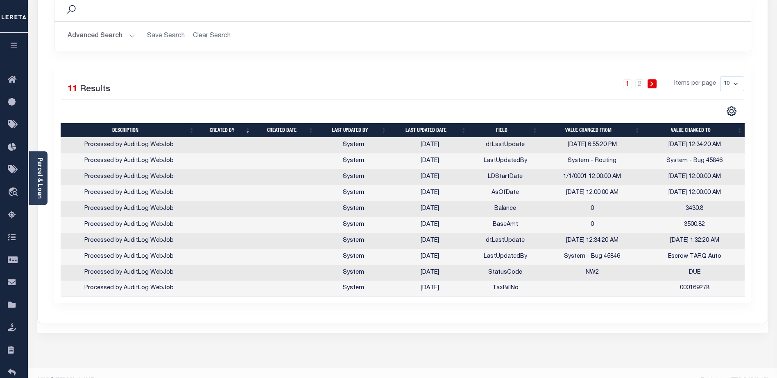
scroll to position [123, 0]
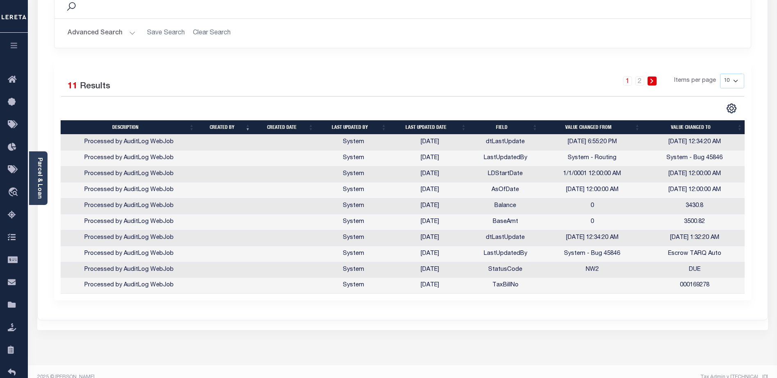
click at [738, 82] on select "10 25 50 100" at bounding box center [732, 81] width 24 height 15
select select "100"
click at [720, 74] on select "10 25 50 100" at bounding box center [732, 81] width 24 height 15
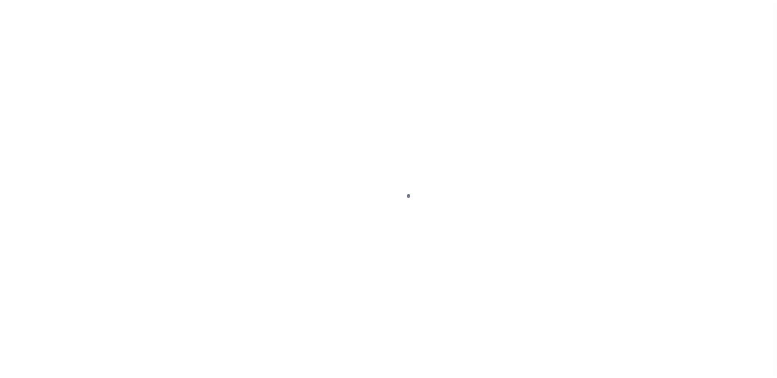
select select "DUE"
